Goal: Task Accomplishment & Management: Manage account settings

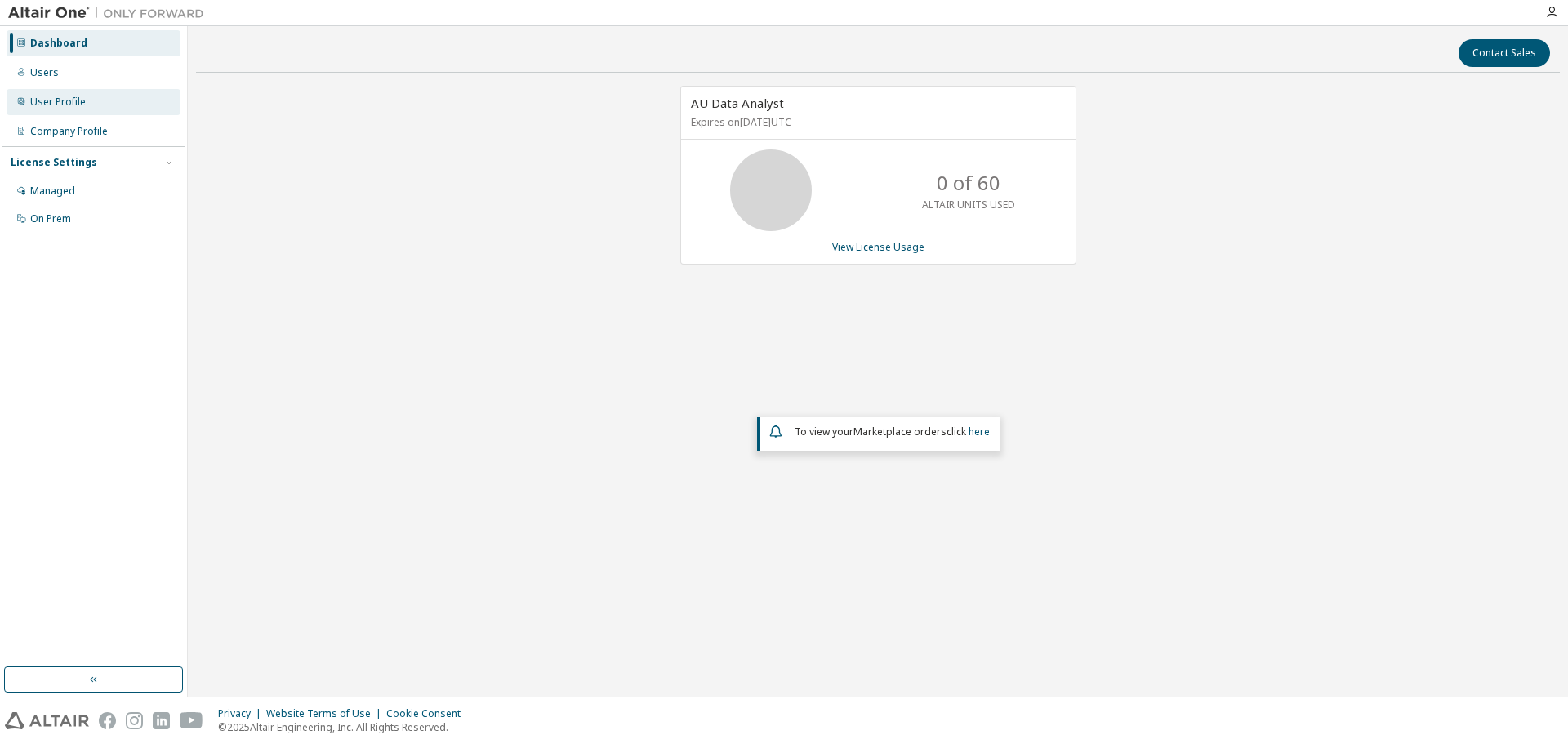
click at [60, 97] on div "User Profile" at bounding box center [58, 102] width 56 height 13
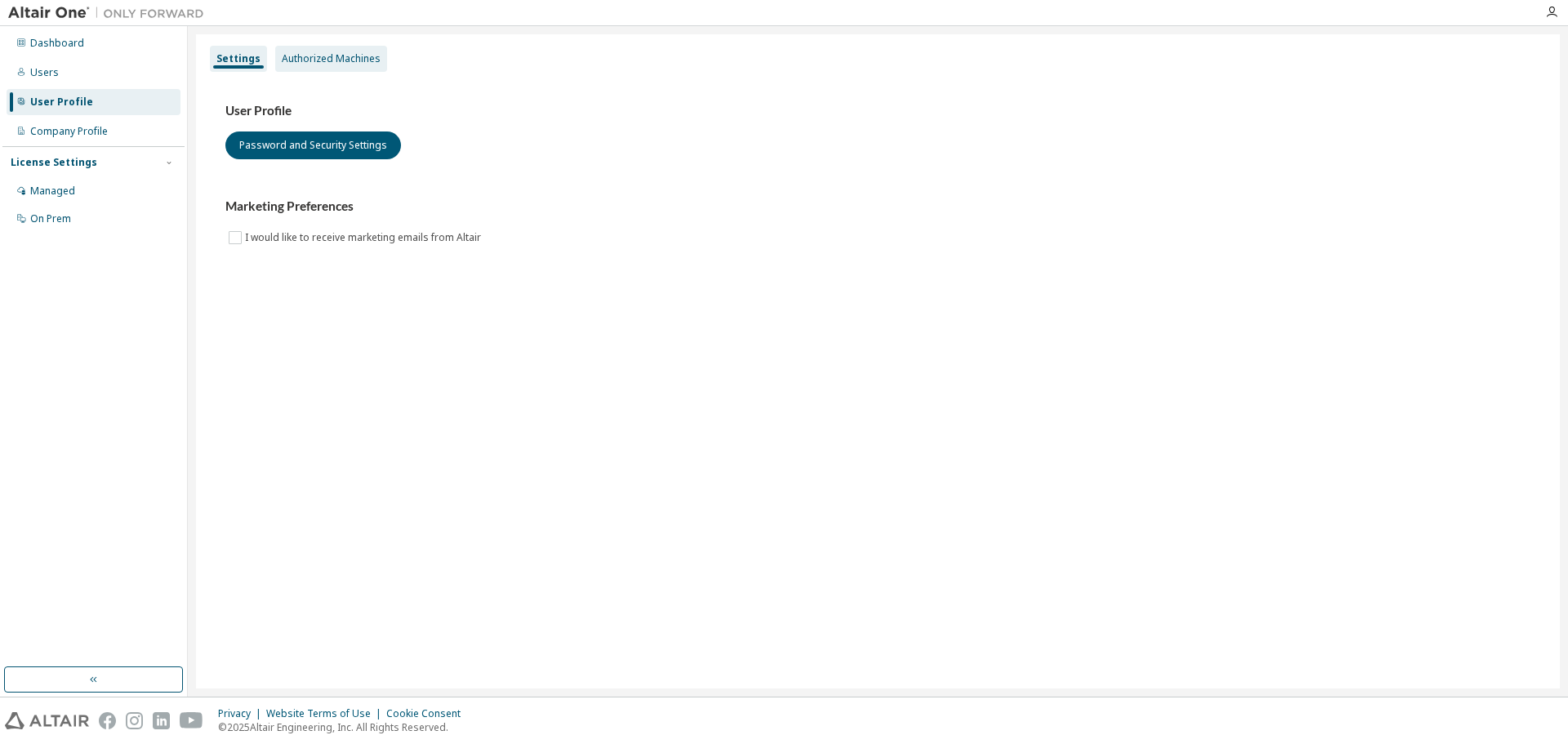
click at [312, 50] on div "Authorized Machines" at bounding box center [331, 59] width 112 height 26
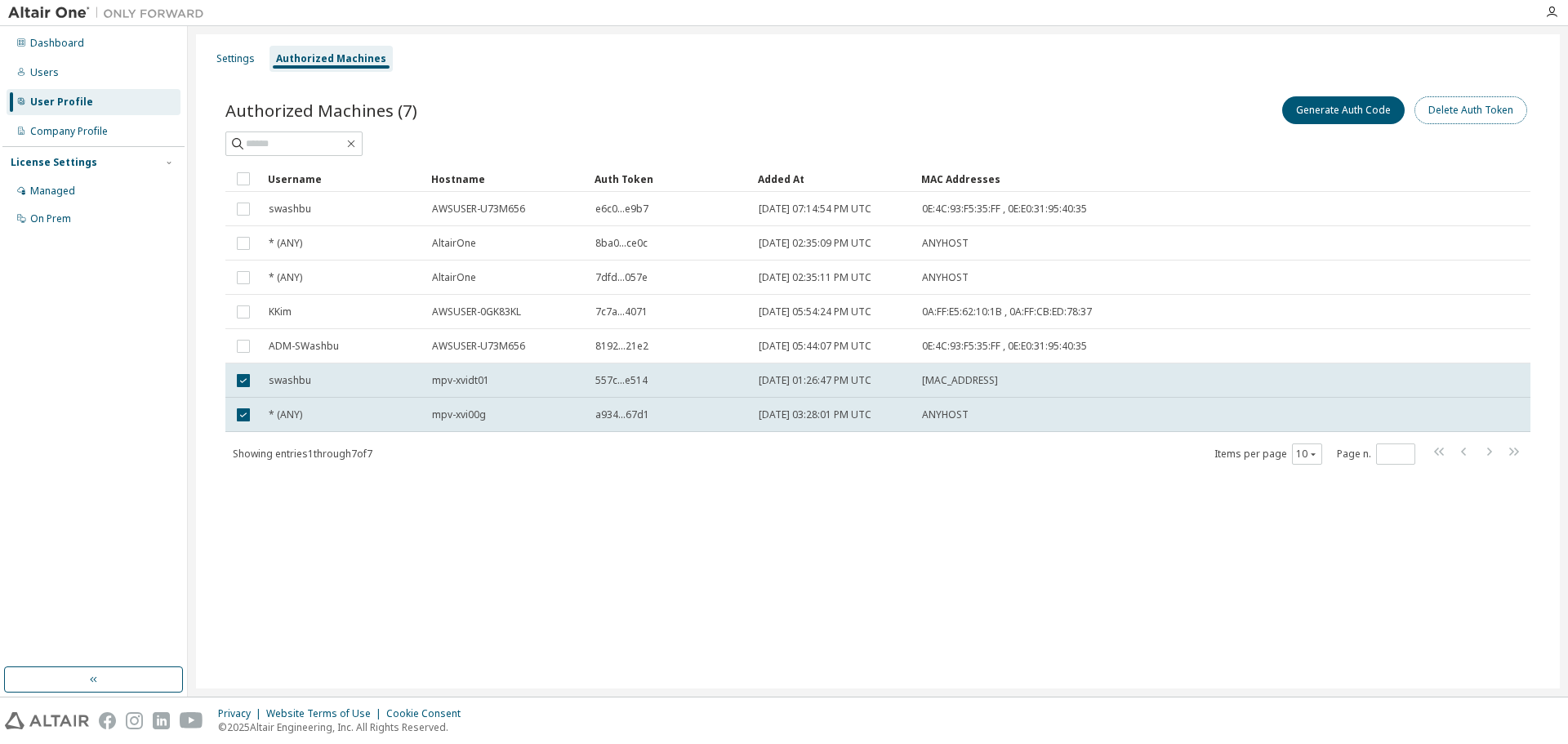
click at [1462, 113] on button "Delete Auth Token" at bounding box center [1471, 110] width 113 height 27
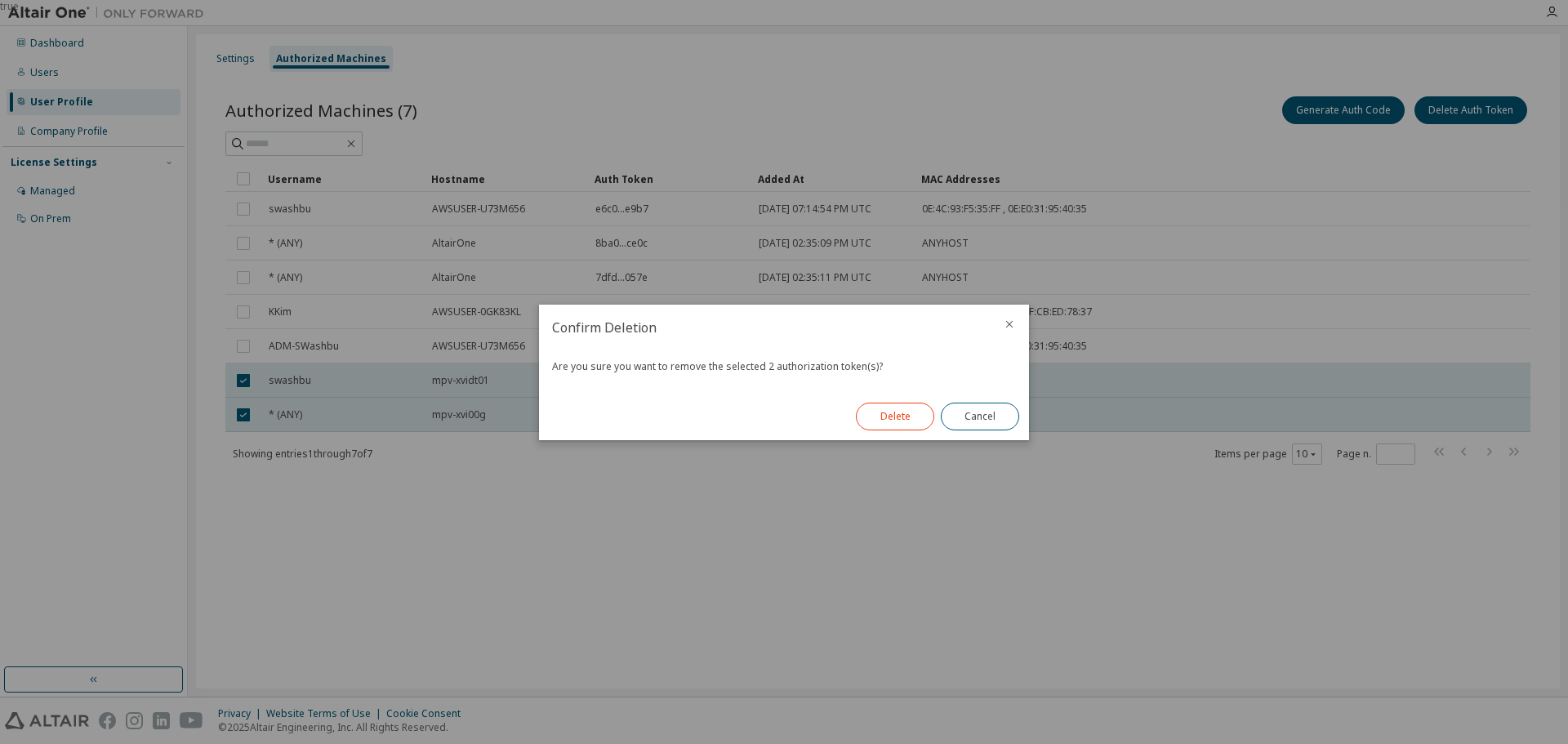
click at [908, 414] on button "Delete" at bounding box center [895, 416] width 78 height 27
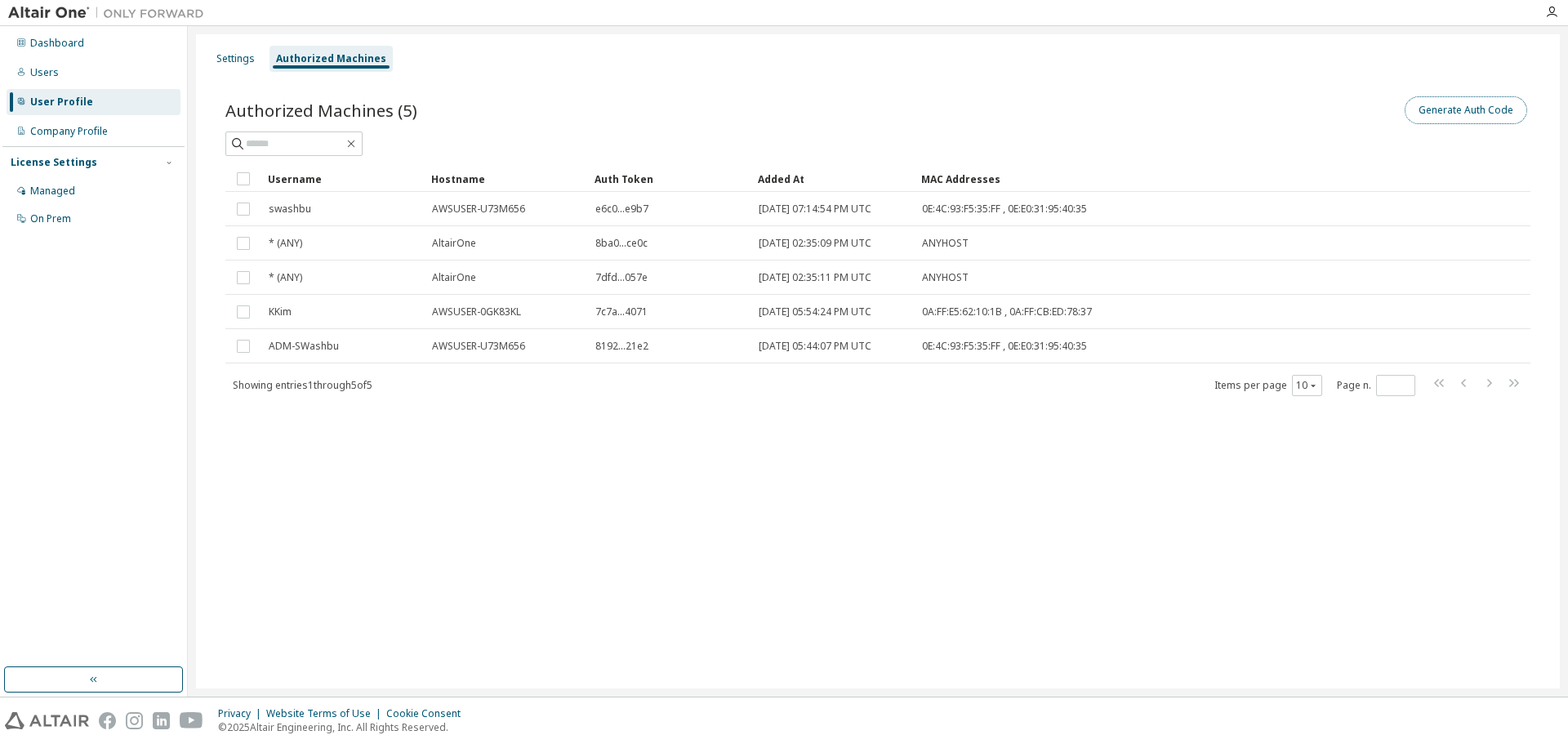
click at [1475, 106] on button "Generate Auth Code" at bounding box center [1466, 110] width 122 height 27
